Goal: Task Accomplishment & Management: Use online tool/utility

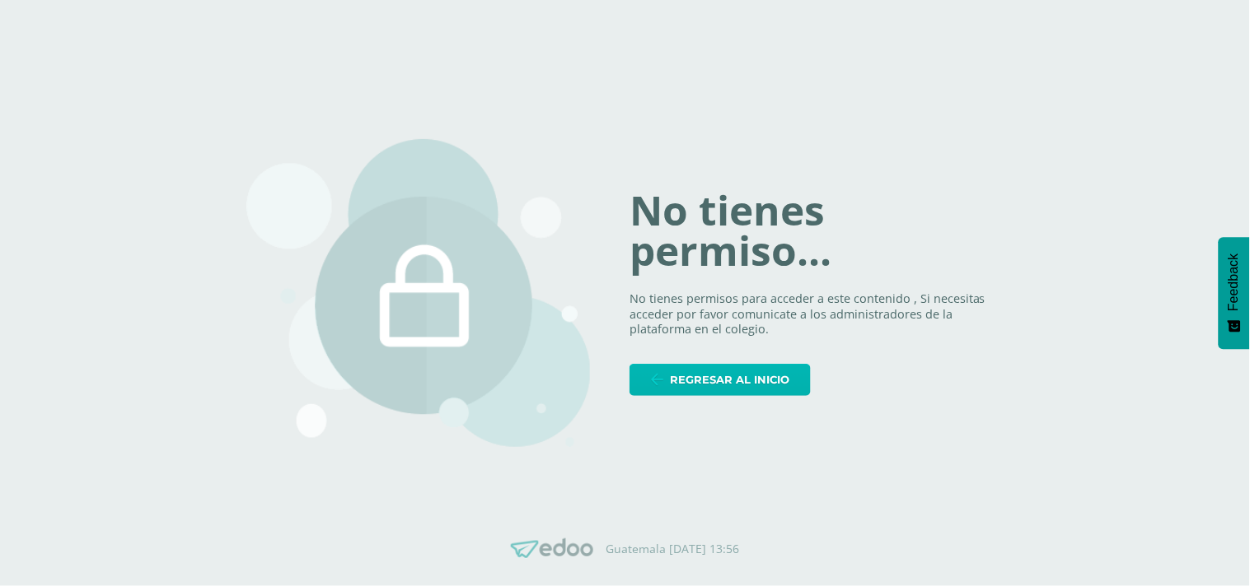
click at [682, 373] on span "Regresar al inicio" at bounding box center [729, 380] width 119 height 30
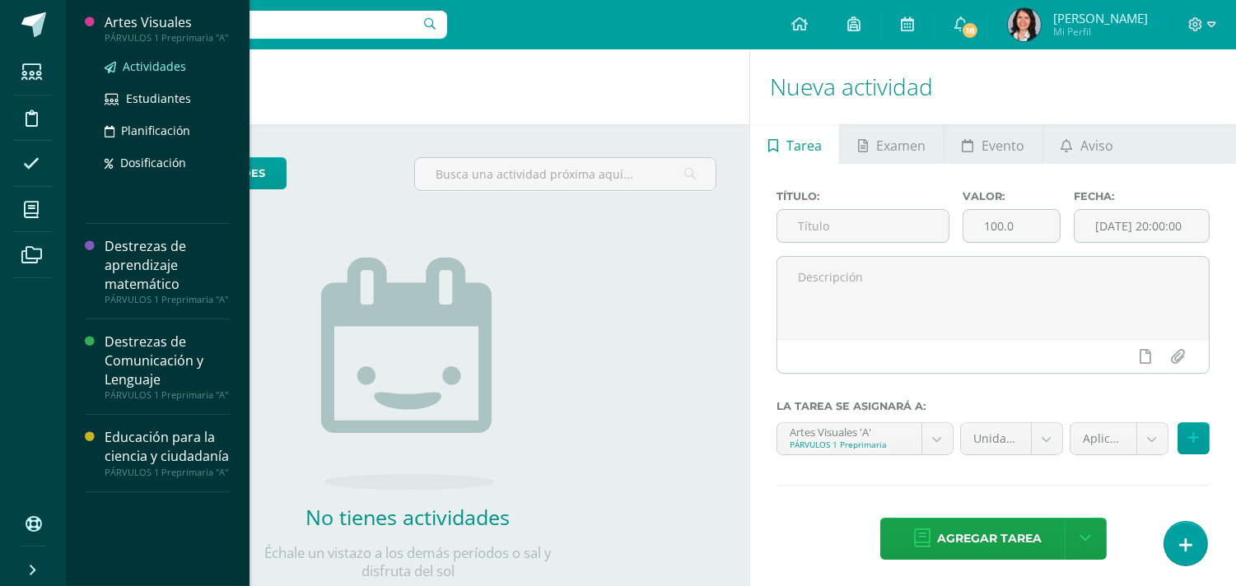
click at [140, 66] on span "Actividades" at bounding box center [154, 66] width 63 height 16
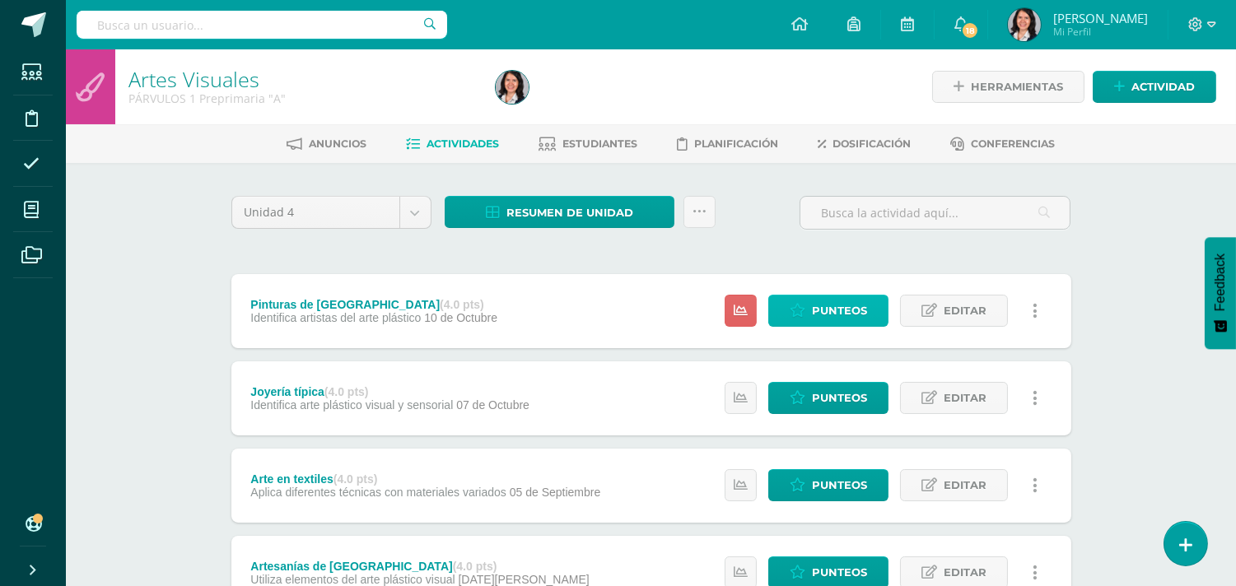
click at [834, 315] on span "Punteos" at bounding box center [839, 311] width 55 height 30
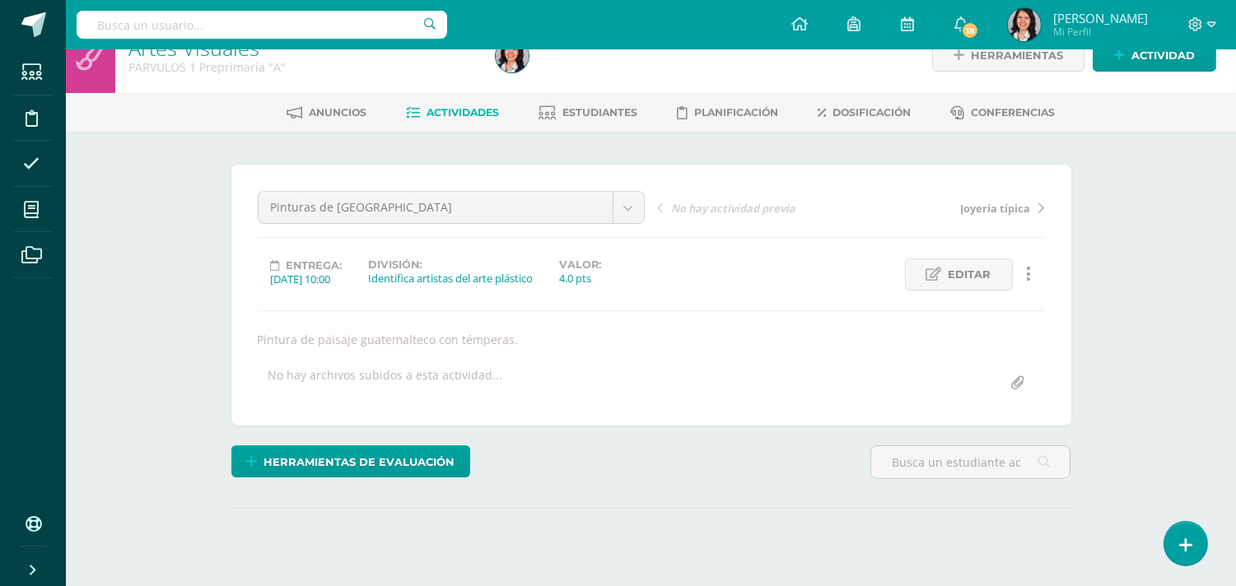
click at [1236, 574] on html "Estudiantes Disciplina Asistencia Mis cursos Archivos Soporte Ayuda Reportar un…" at bounding box center [618, 303] width 1236 height 668
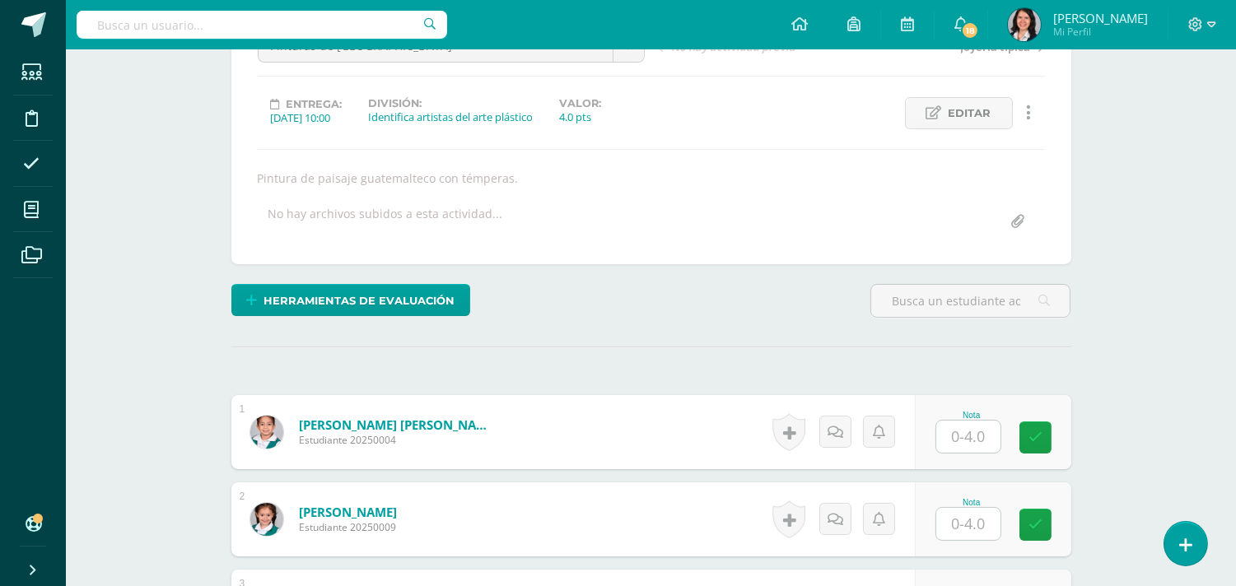
scroll to position [194, 0]
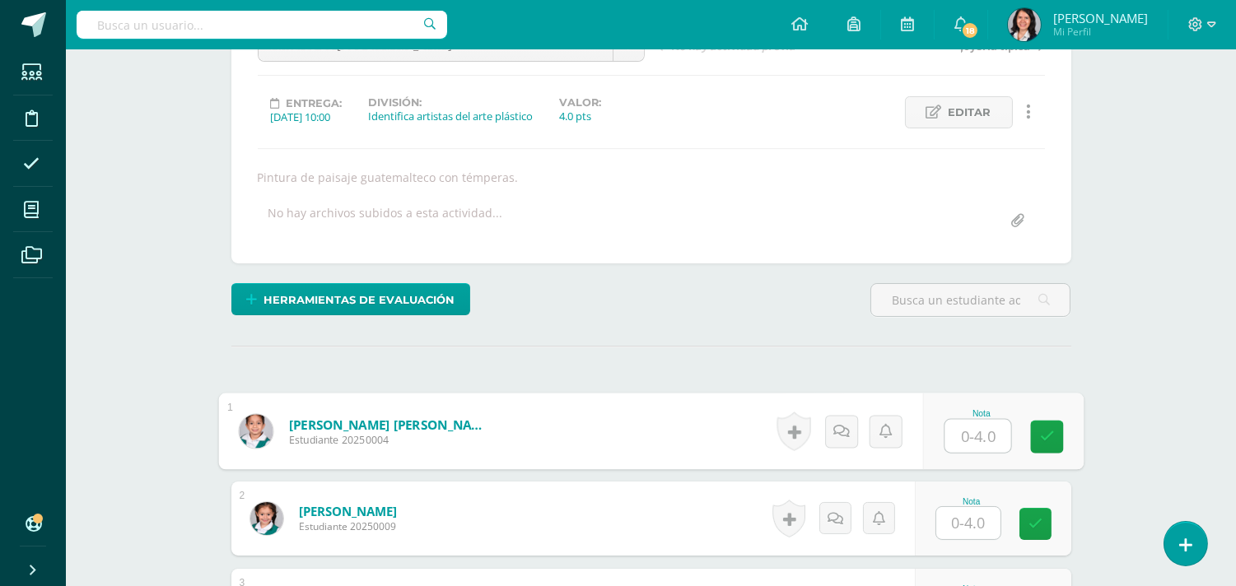
click at [977, 438] on input "text" at bounding box center [978, 436] width 66 height 33
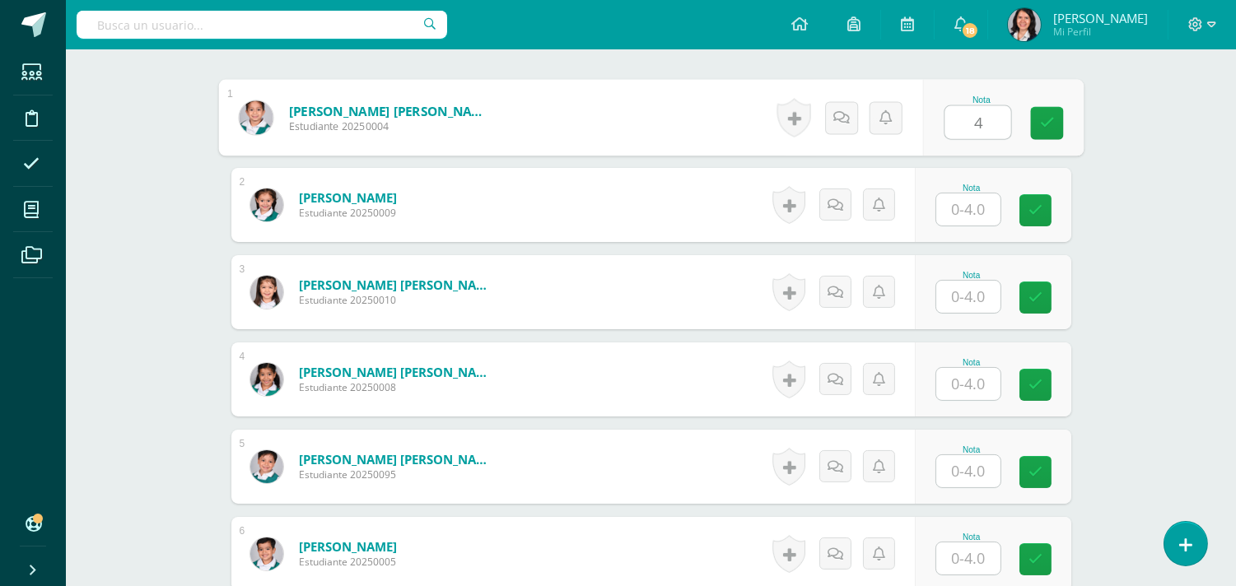
scroll to position [524, 0]
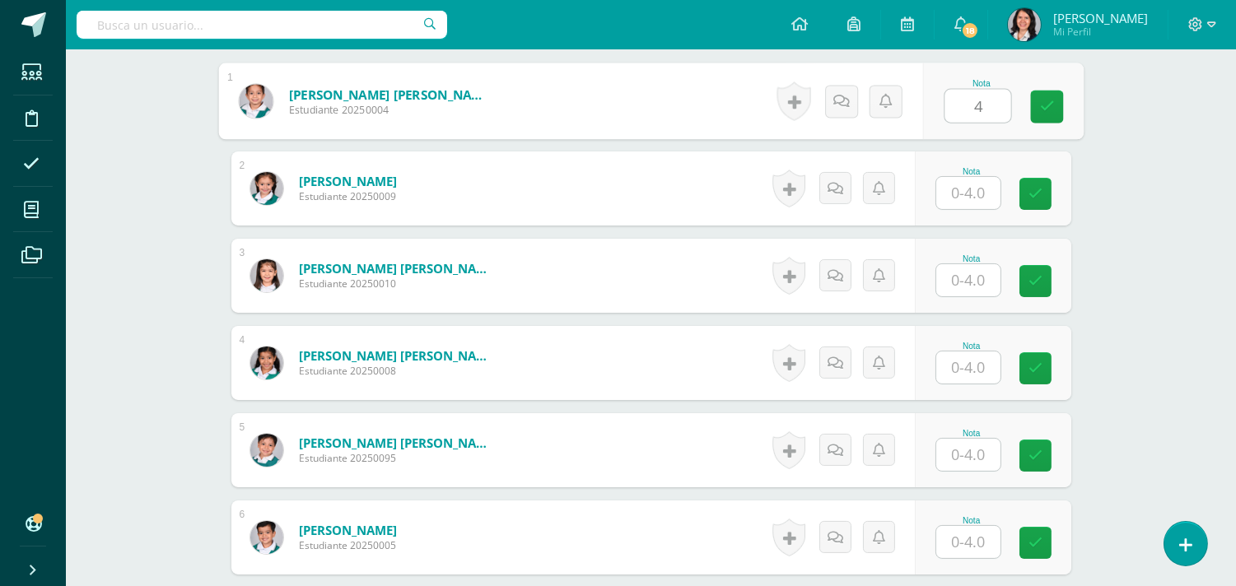
type input "4"
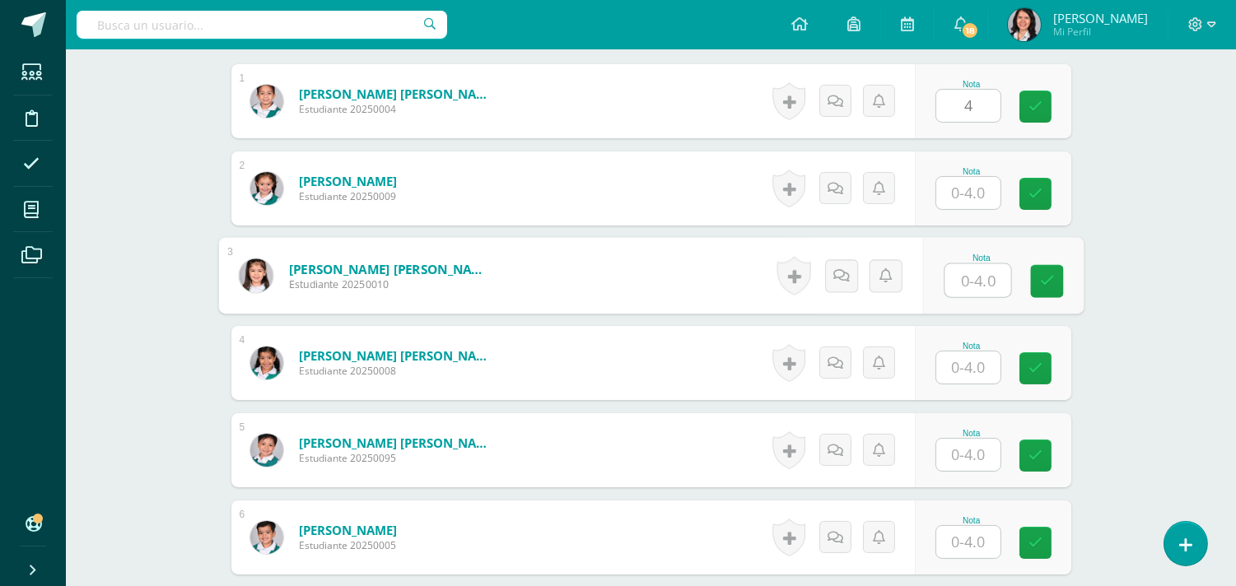
click at [980, 280] on input "text" at bounding box center [978, 280] width 66 height 33
type input "4"
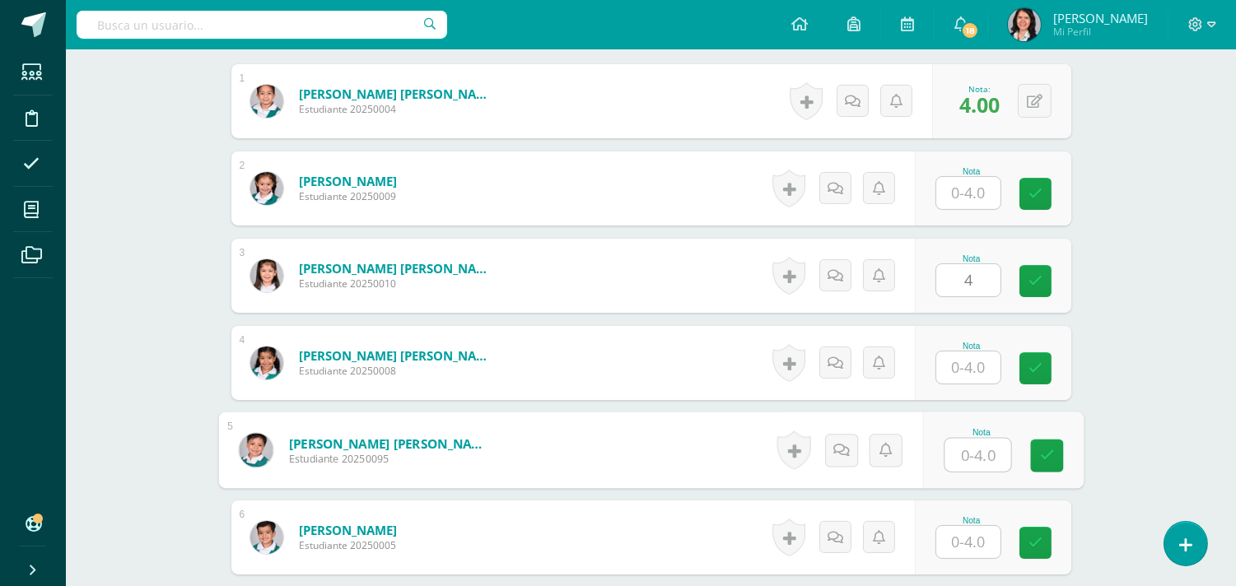
click at [965, 447] on input "text" at bounding box center [978, 455] width 66 height 33
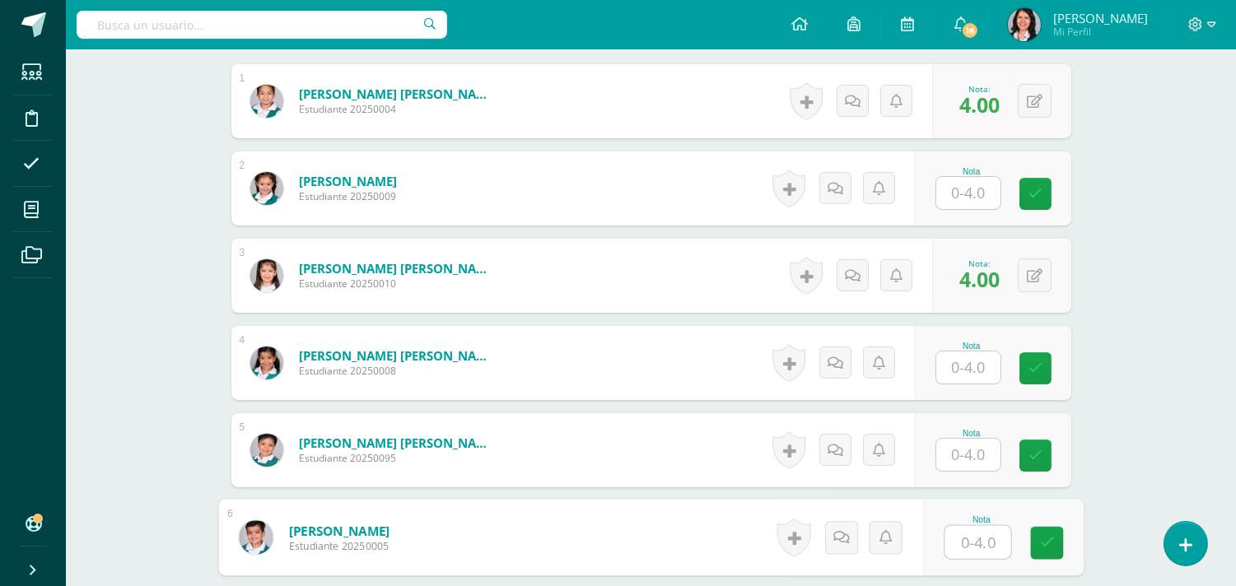
click at [976, 540] on input "text" at bounding box center [978, 542] width 66 height 33
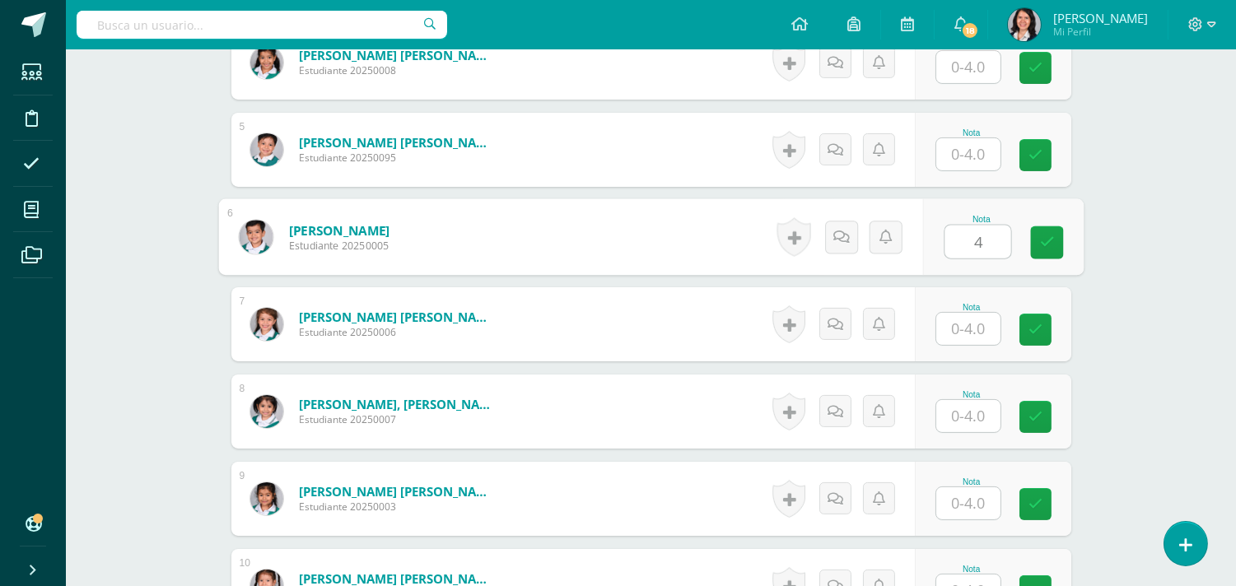
scroll to position [853, 0]
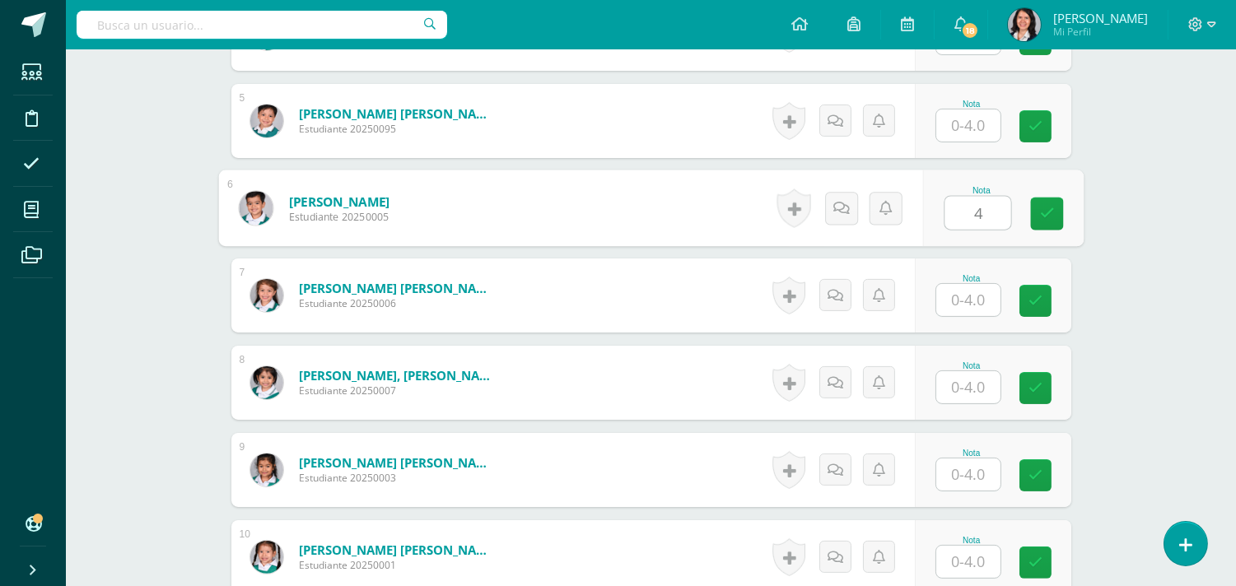
type input "4"
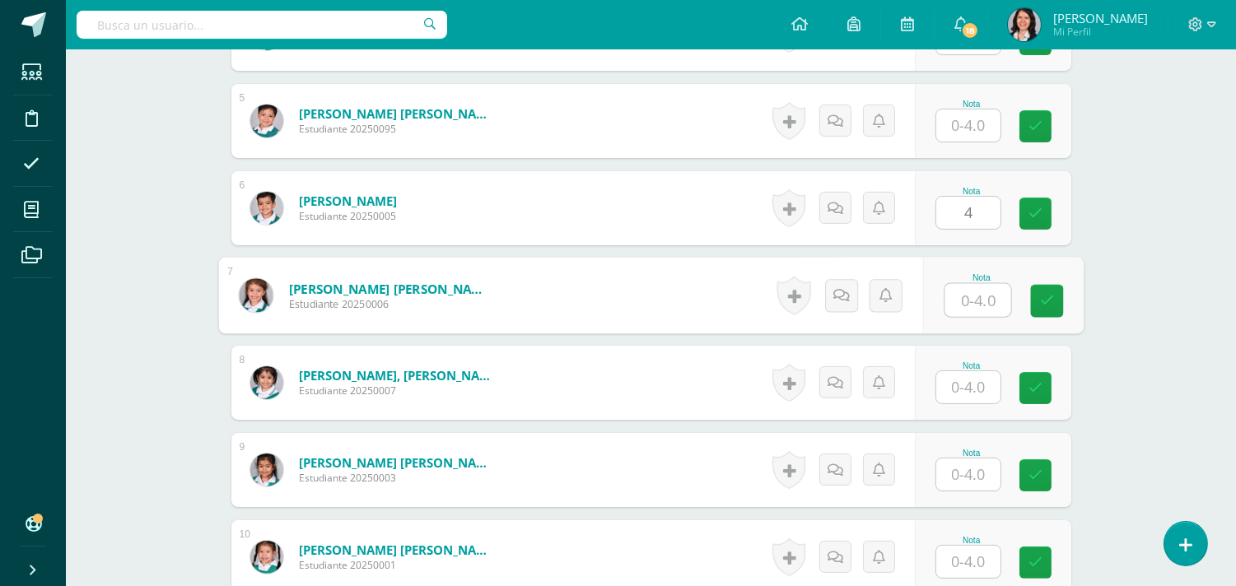
click at [980, 297] on input "text" at bounding box center [978, 300] width 66 height 33
type input "4"
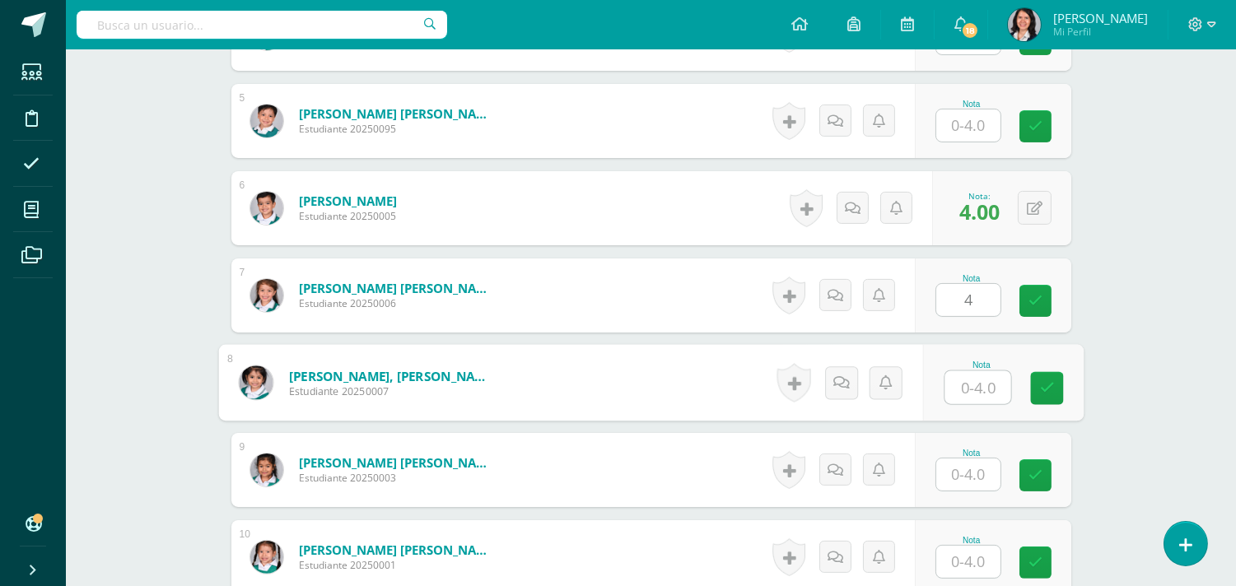
click at [977, 383] on input "text" at bounding box center [978, 387] width 66 height 33
type input "4"
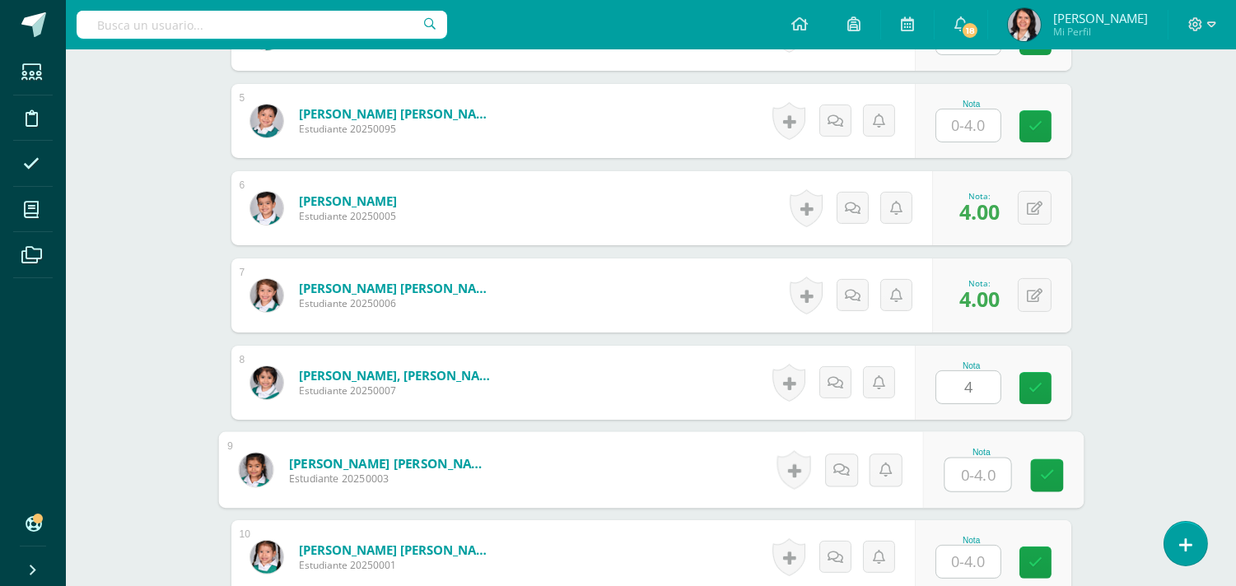
click at [968, 474] on input "text" at bounding box center [978, 475] width 66 height 33
type input "4"
click at [1028, 383] on button at bounding box center [1035, 383] width 34 height 34
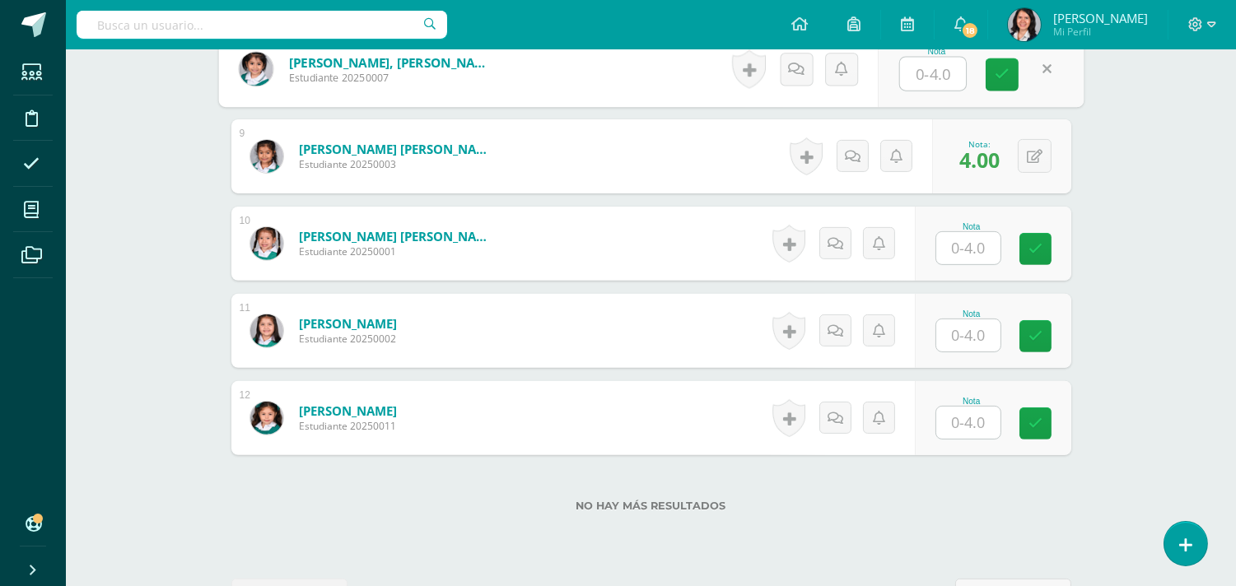
scroll to position [1183, 0]
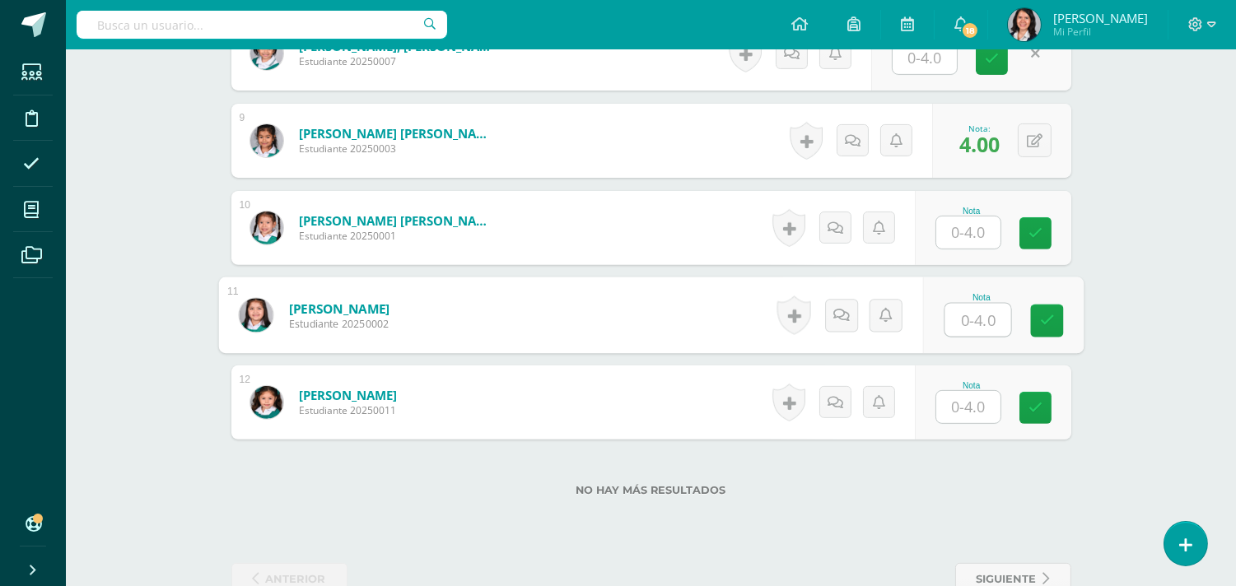
click at [979, 319] on input "text" at bounding box center [978, 320] width 66 height 33
type input "4"
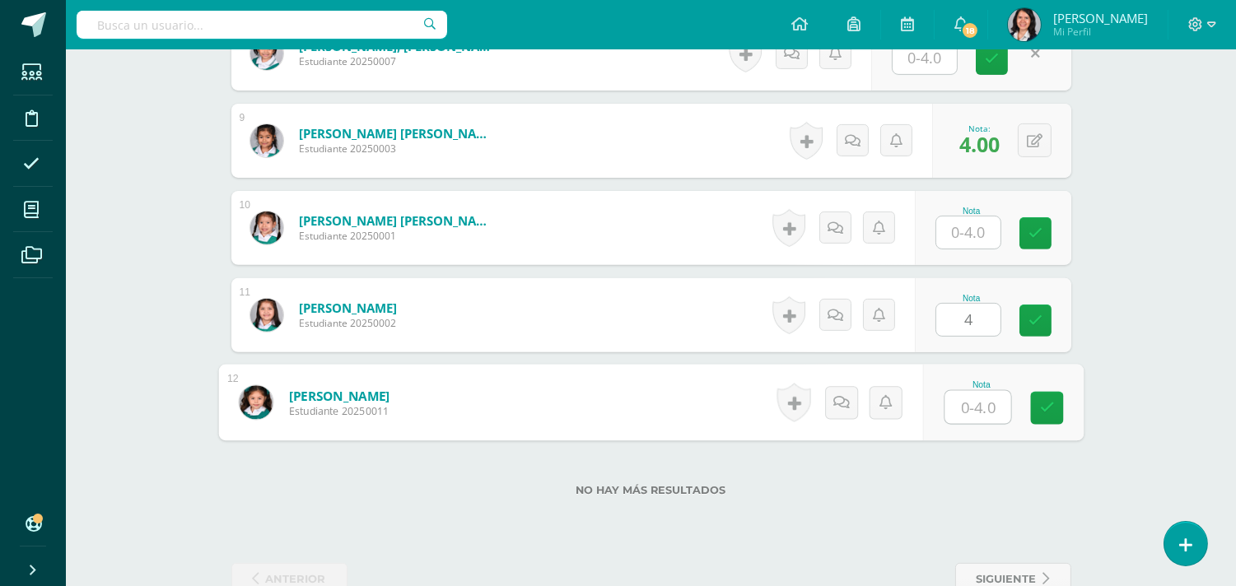
click at [981, 413] on input "text" at bounding box center [978, 407] width 66 height 33
type input "4"
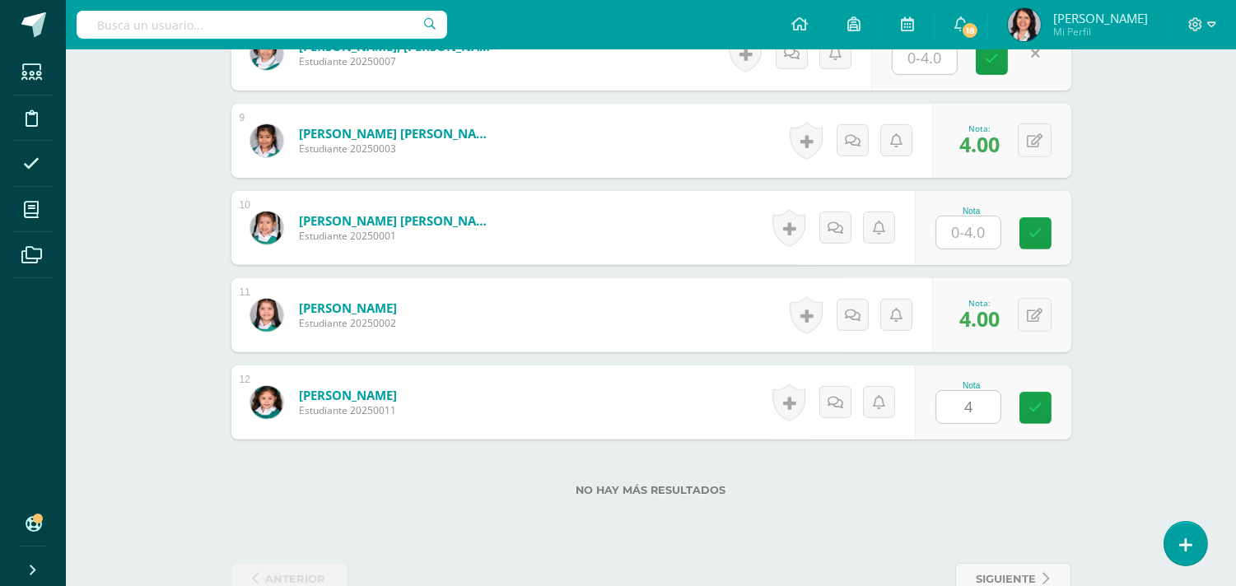
click at [1011, 513] on div "No hay más resultados" at bounding box center [651, 478] width 840 height 77
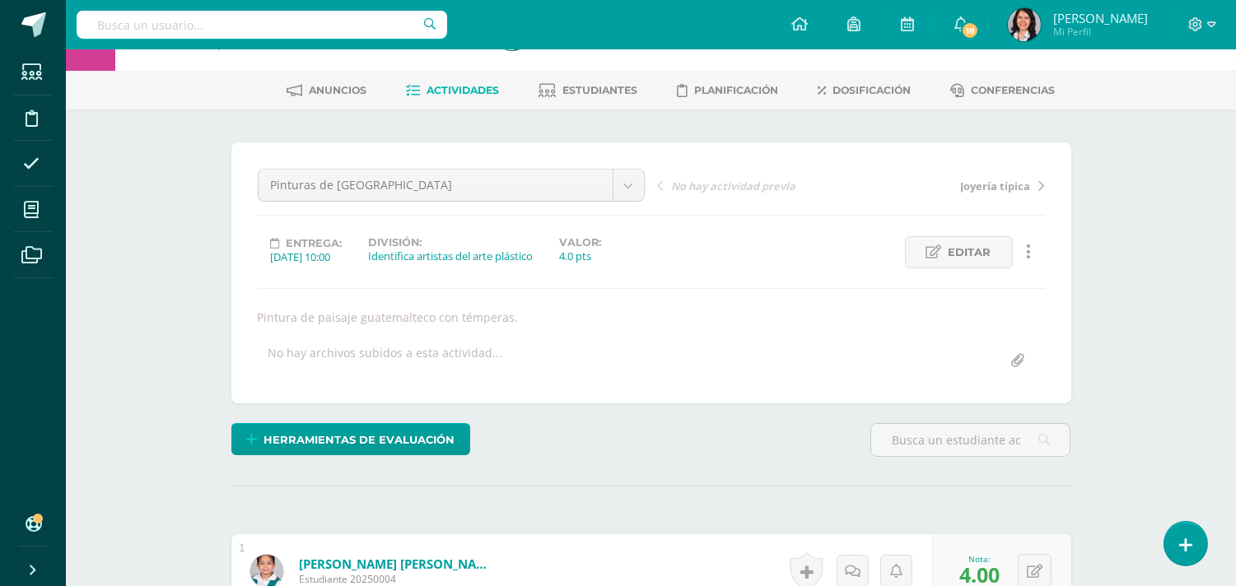
scroll to position [0, 0]
